Goal: Information Seeking & Learning: Learn about a topic

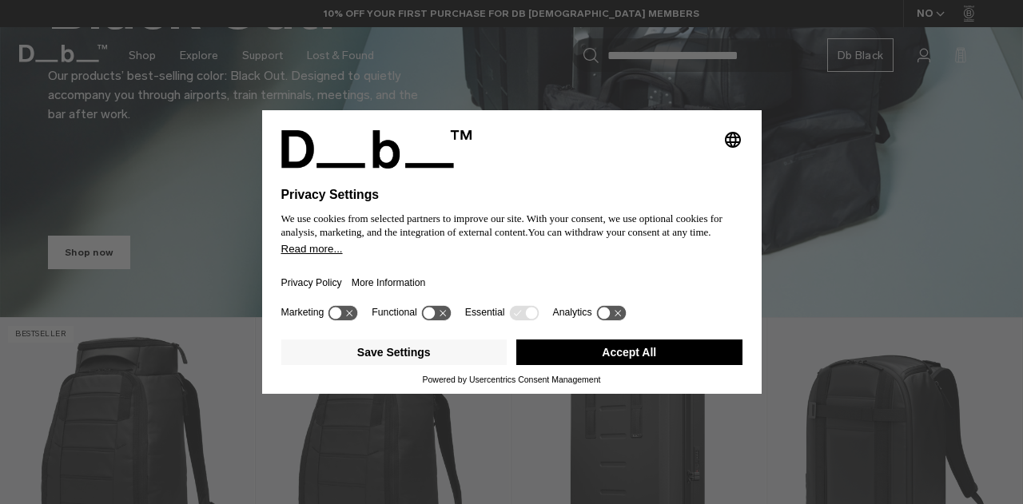
click at [631, 362] on button "Accept All" at bounding box center [629, 353] width 226 height 26
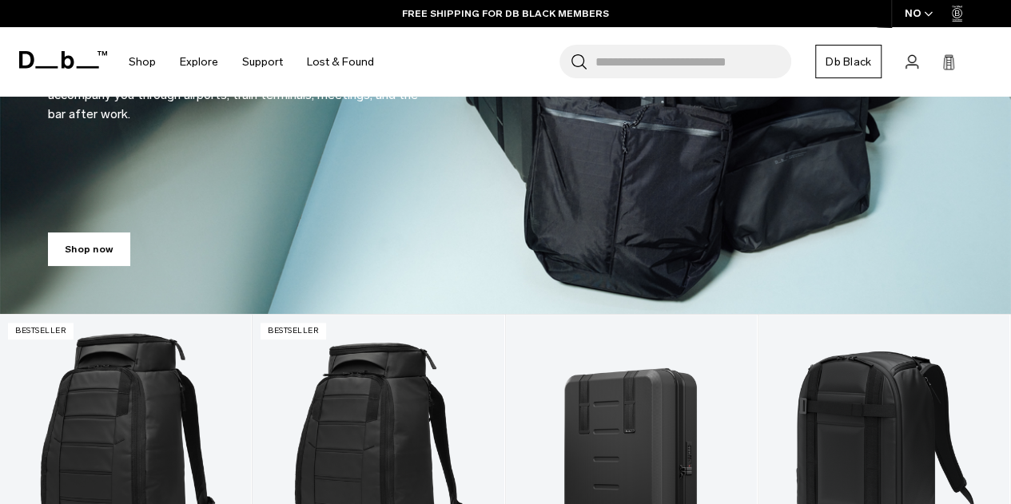
scroll to position [325, 0]
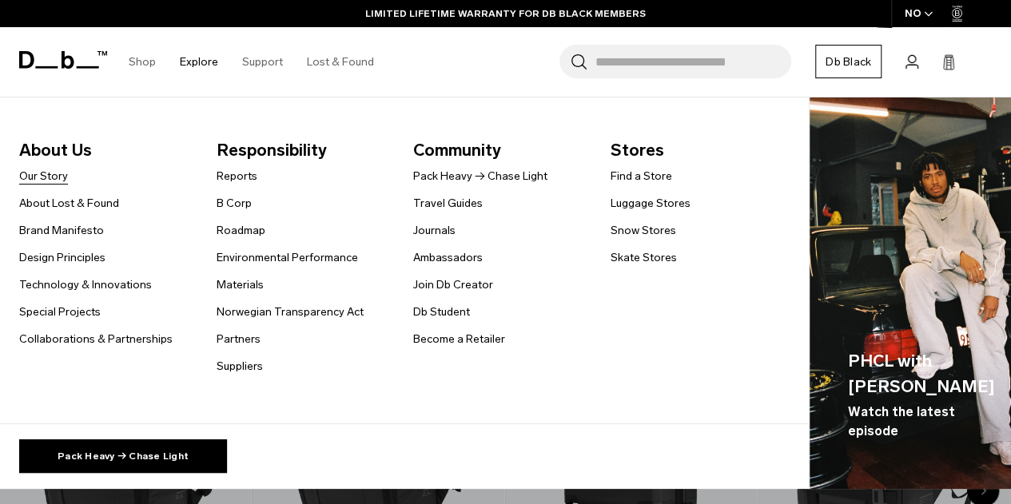
click at [43, 177] on link "Our Story" at bounding box center [43, 176] width 49 height 17
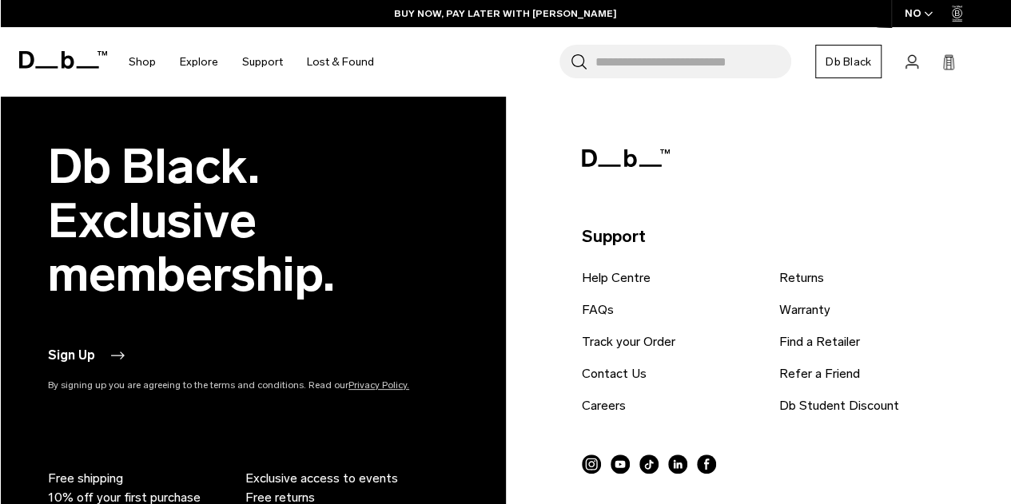
scroll to position [1899, 0]
